Goal: Download file/media

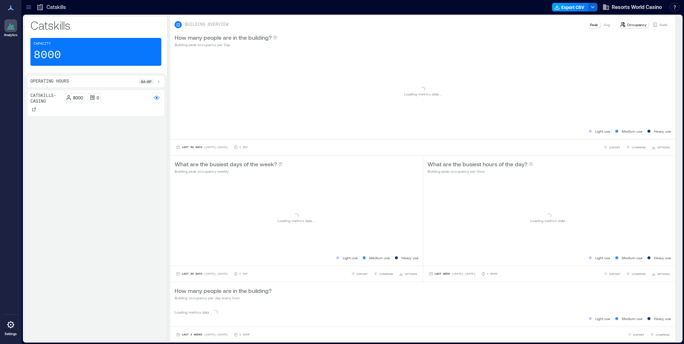
click at [569, 8] on button "Export CSV" at bounding box center [570, 7] width 37 height 9
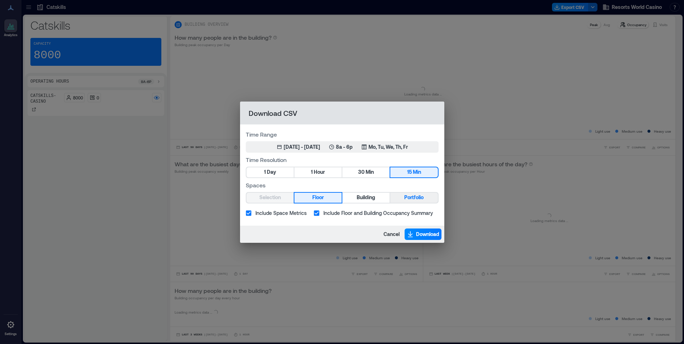
click at [430, 197] on button "Portfolio" at bounding box center [414, 198] width 47 height 10
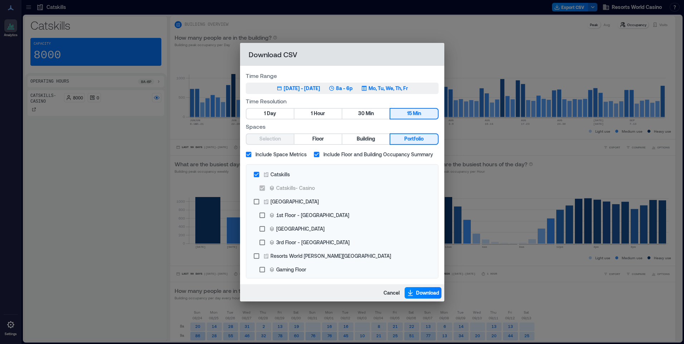
click at [406, 87] on p "Mo, Tu, We, Th, Fr" at bounding box center [388, 88] width 39 height 7
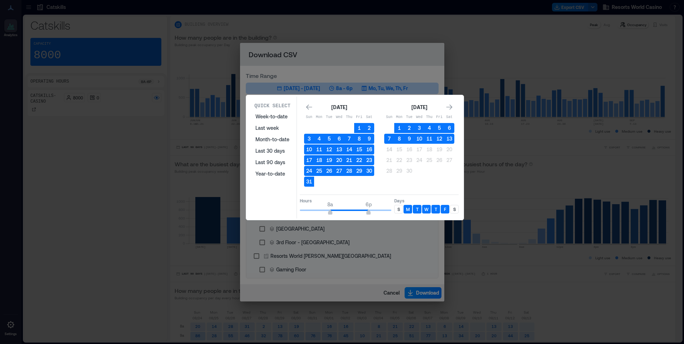
click at [397, 211] on div "S" at bounding box center [399, 209] width 9 height 9
click at [454, 211] on p "S" at bounding box center [455, 210] width 3 height 6
click at [452, 138] on button "13" at bounding box center [450, 139] width 10 height 10
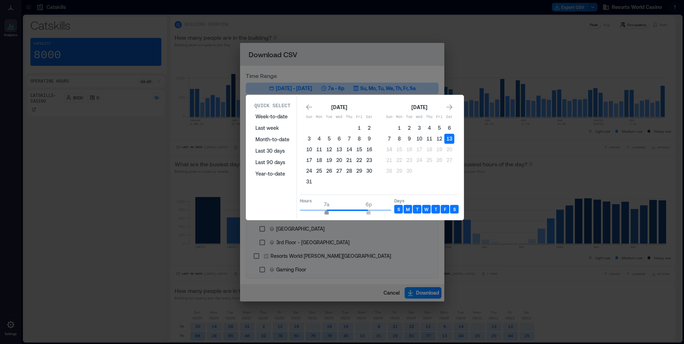
type input "*"
drag, startPoint x: 330, startPoint y: 213, endPoint x: 321, endPoint y: 213, distance: 9.0
click at [321, 213] on span "6a" at bounding box center [323, 213] width 4 height 3
type input "**"
drag, startPoint x: 367, startPoint y: 214, endPoint x: 401, endPoint y: 215, distance: 34.4
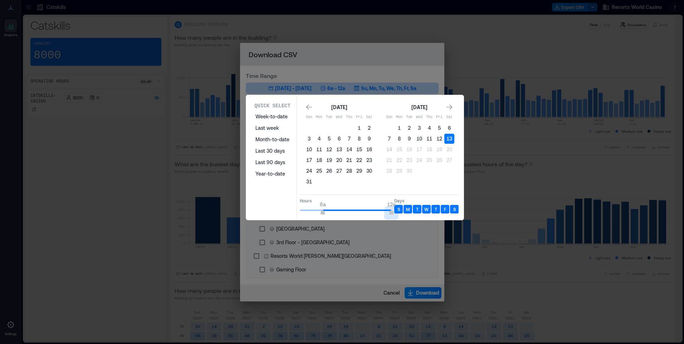
click at [400, 215] on div "Hours 6a 12a Days S M T W T F S" at bounding box center [379, 205] width 159 height 21
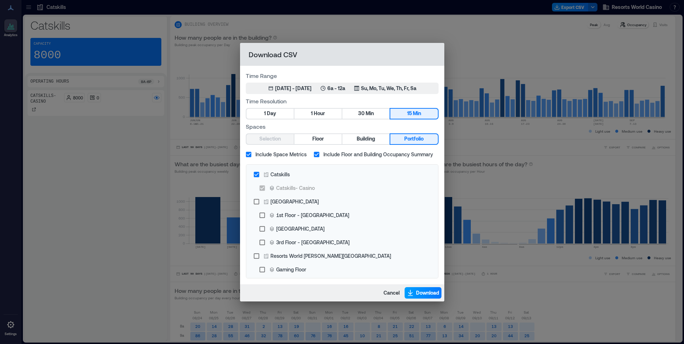
click at [429, 291] on span "Download" at bounding box center [427, 293] width 23 height 7
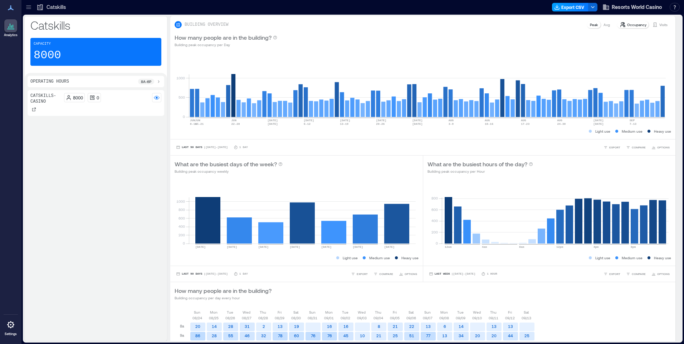
click at [562, 6] on button "Export CSV" at bounding box center [570, 7] width 37 height 9
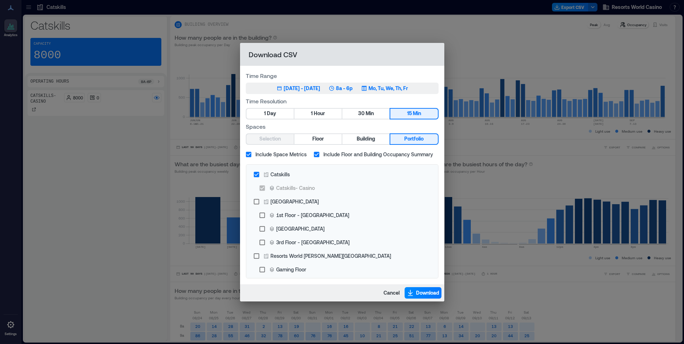
click at [408, 91] on p "Mo, Tu, We, Th, Fr" at bounding box center [388, 88] width 39 height 7
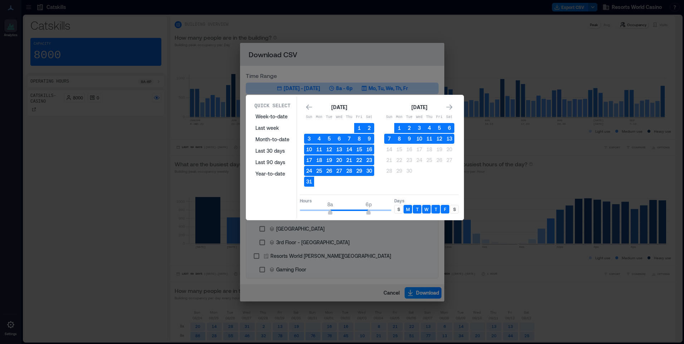
click at [397, 211] on div "S" at bounding box center [399, 209] width 9 height 9
click at [454, 210] on p "S" at bounding box center [455, 210] width 3 height 6
click at [452, 136] on button "13" at bounding box center [450, 139] width 10 height 10
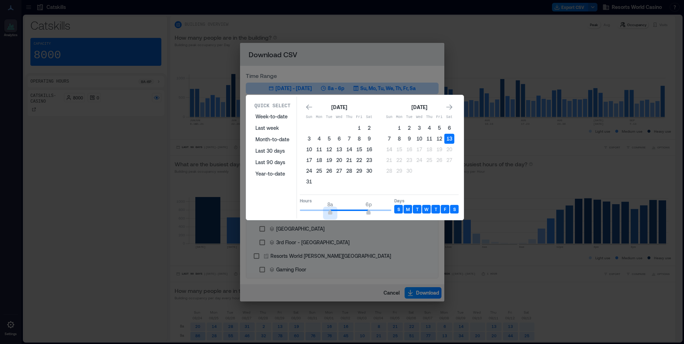
type input "*"
drag, startPoint x: 331, startPoint y: 209, endPoint x: 292, endPoint y: 211, distance: 39.4
click at [292, 211] on div "Quick Select Week-to-date Last week Month-to-date Last 30 days Last 90 days Yea…" at bounding box center [354, 158] width 213 height 122
type input "*"
drag, startPoint x: 366, startPoint y: 213, endPoint x: 323, endPoint y: 215, distance: 43.4
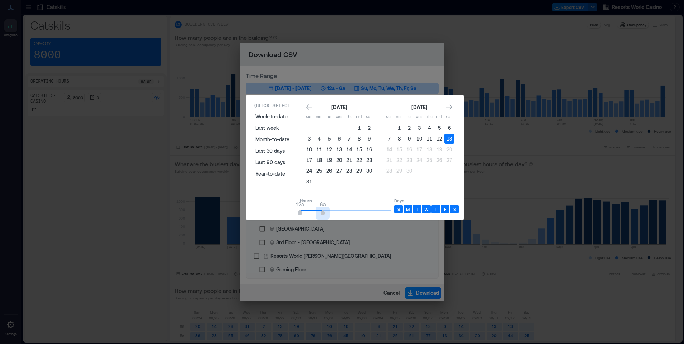
click at [323, 215] on span "12a 6a" at bounding box center [346, 210] width 92 height 11
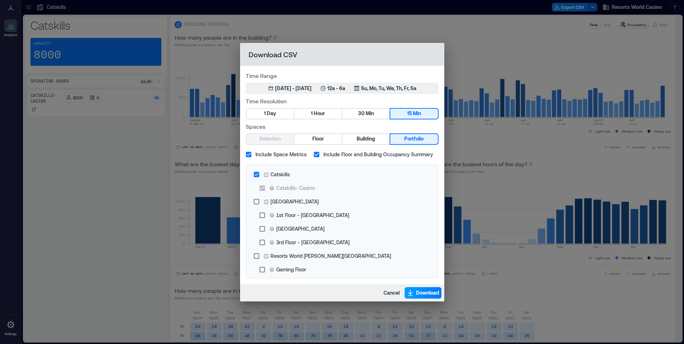
click at [416, 292] on span "Download" at bounding box center [427, 293] width 23 height 7
